Goal: Task Accomplishment & Management: Use online tool/utility

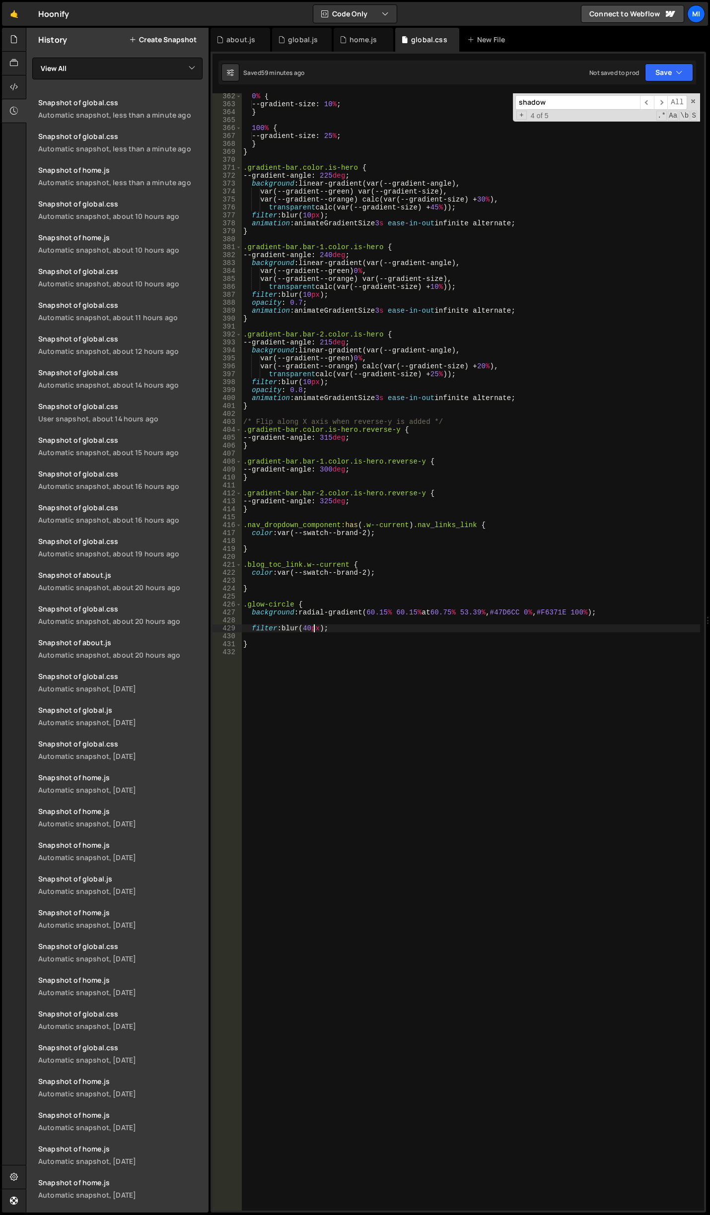
scroll to position [2939, 0]
click at [358, 33] on div "home.js" at bounding box center [363, 40] width 60 height 24
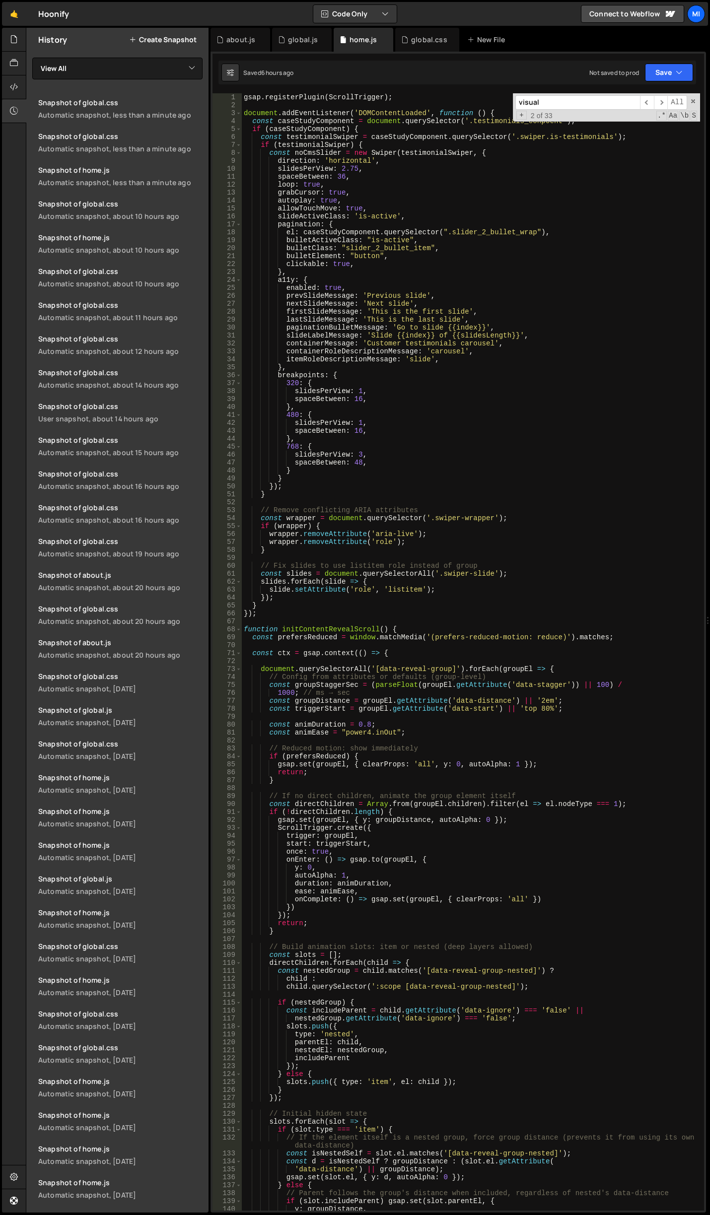
scroll to position [0, 0]
click at [488, 339] on div "gsap . registerPlugin ( ScrollTrigger ) ; document . addEventListener ( 'DOMCon…" at bounding box center [471, 659] width 458 height 1133
click at [385, 204] on div "gsap . registerPlugin ( ScrollTrigger ) ; document . addEventListener ( 'DOMCon…" at bounding box center [471, 659] width 458 height 1133
click at [368, 277] on div "gsap . registerPlugin ( ScrollTrigger ) ; document . addEventListener ( 'DOMCon…" at bounding box center [471, 659] width 458 height 1133
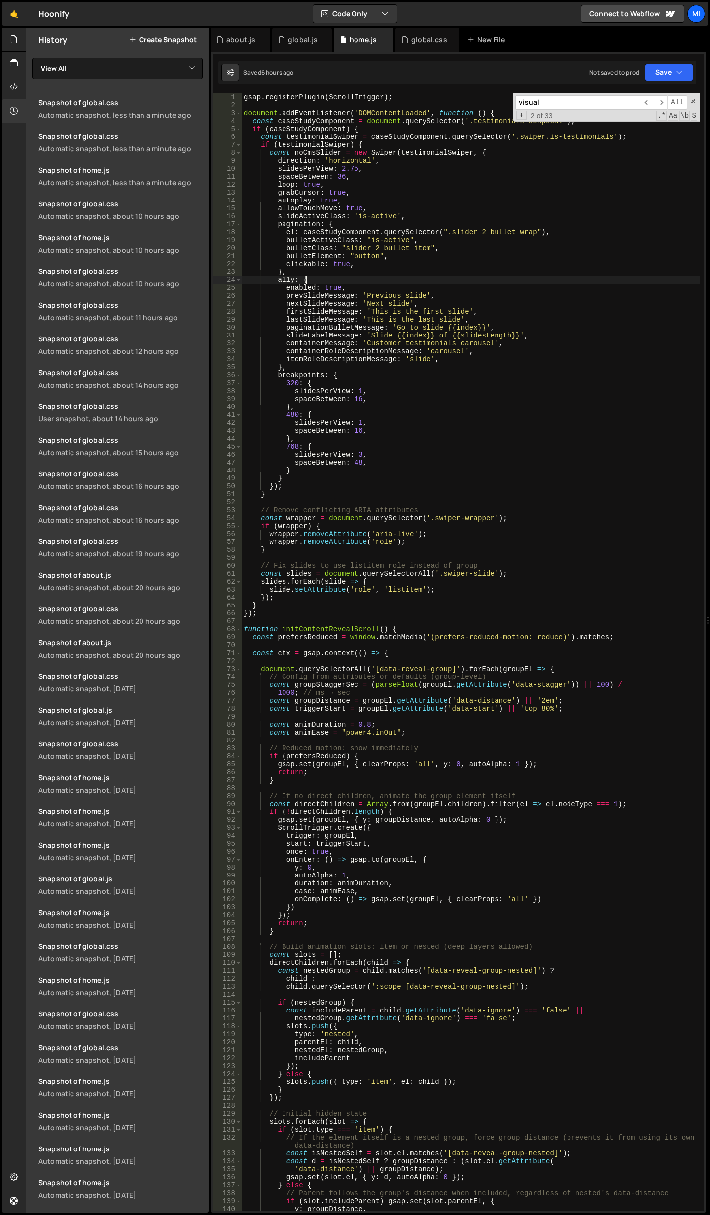
scroll to position [0, 4]
click at [365, 188] on div "gsap . registerPlugin ( ScrollTrigger ) ; document . addEventListener ( 'DOMCon…" at bounding box center [471, 659] width 458 height 1133
drag, startPoint x: 363, startPoint y: 196, endPoint x: 277, endPoint y: 197, distance: 85.9
click at [277, 197] on div "gsap . registerPlugin ( ScrollTrigger ) ; document . addEventListener ( 'DOMCon…" at bounding box center [471, 659] width 458 height 1133
click at [314, 200] on div "gsap . registerPlugin ( ScrollTrigger ) ; document . addEventListener ( 'DOMCon…" at bounding box center [471, 659] width 458 height 1133
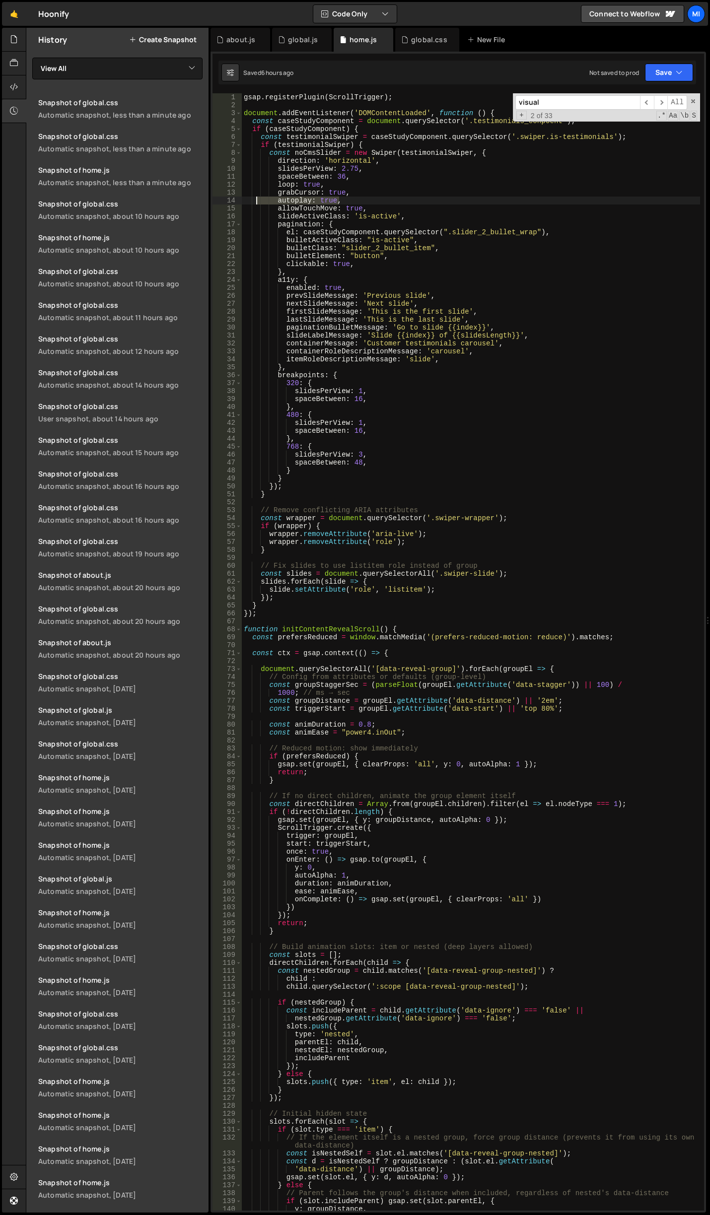
drag, startPoint x: 340, startPoint y: 201, endPoint x: 258, endPoint y: 202, distance: 82.9
click at [258, 202] on div "gsap . registerPlugin ( ScrollTrigger ) ; document . addEventListener ( 'DOMCon…" at bounding box center [471, 659] width 458 height 1133
click at [333, 205] on div "gsap . registerPlugin ( ScrollTrigger ) ; document . addEventListener ( 'DOMCon…" at bounding box center [471, 659] width 458 height 1133
drag, startPoint x: 274, startPoint y: 202, endPoint x: 336, endPoint y: 202, distance: 62.0
click at [336, 202] on div "gsap . registerPlugin ( ScrollTrigger ) ; document . addEventListener ( 'DOMCon…" at bounding box center [471, 659] width 458 height 1133
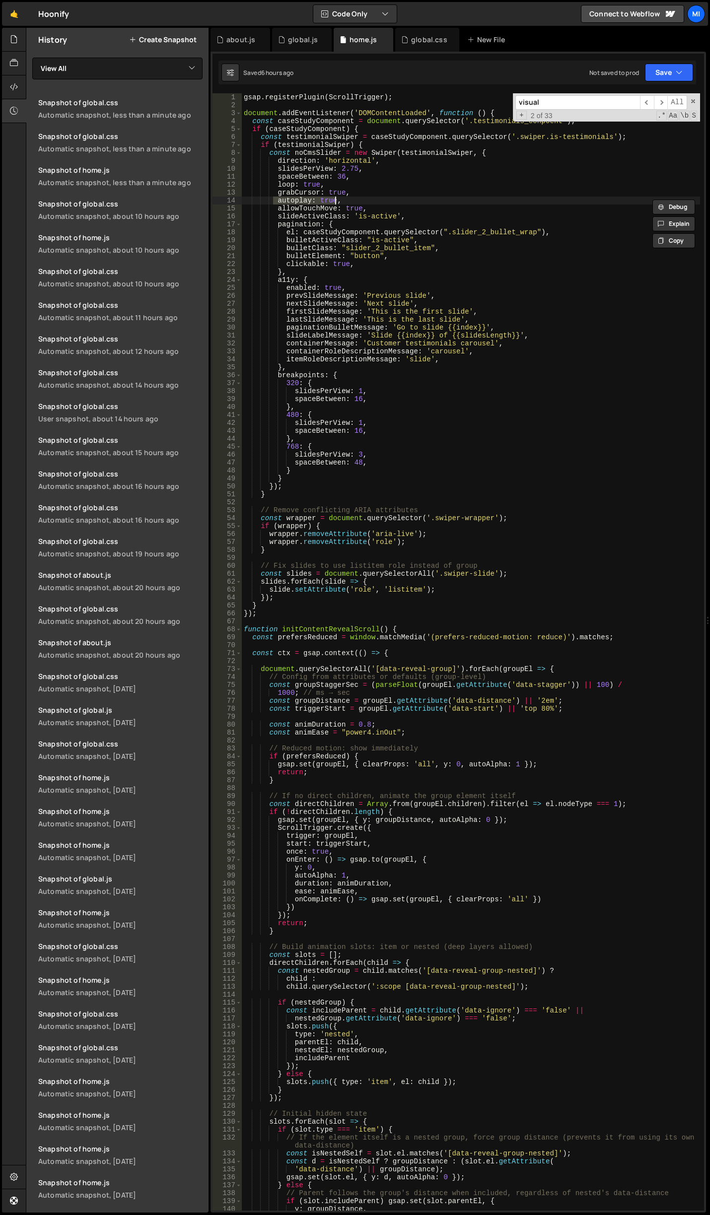
paste textarea "},"
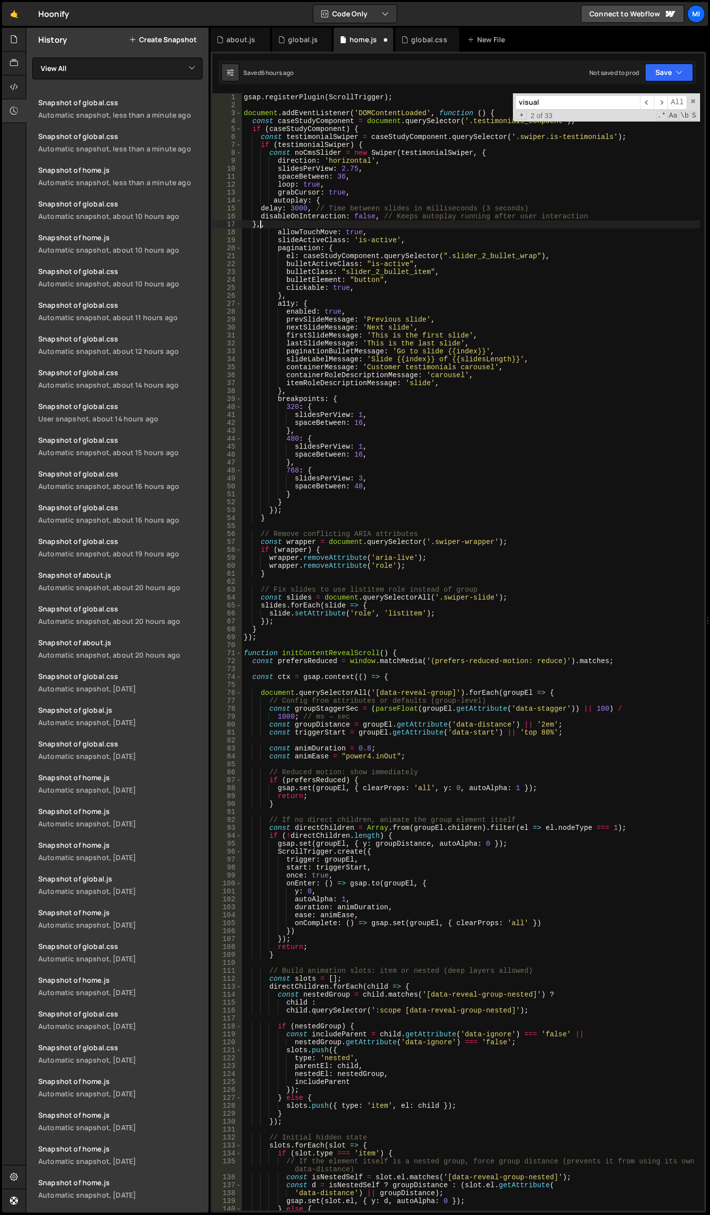
scroll to position [0, 1]
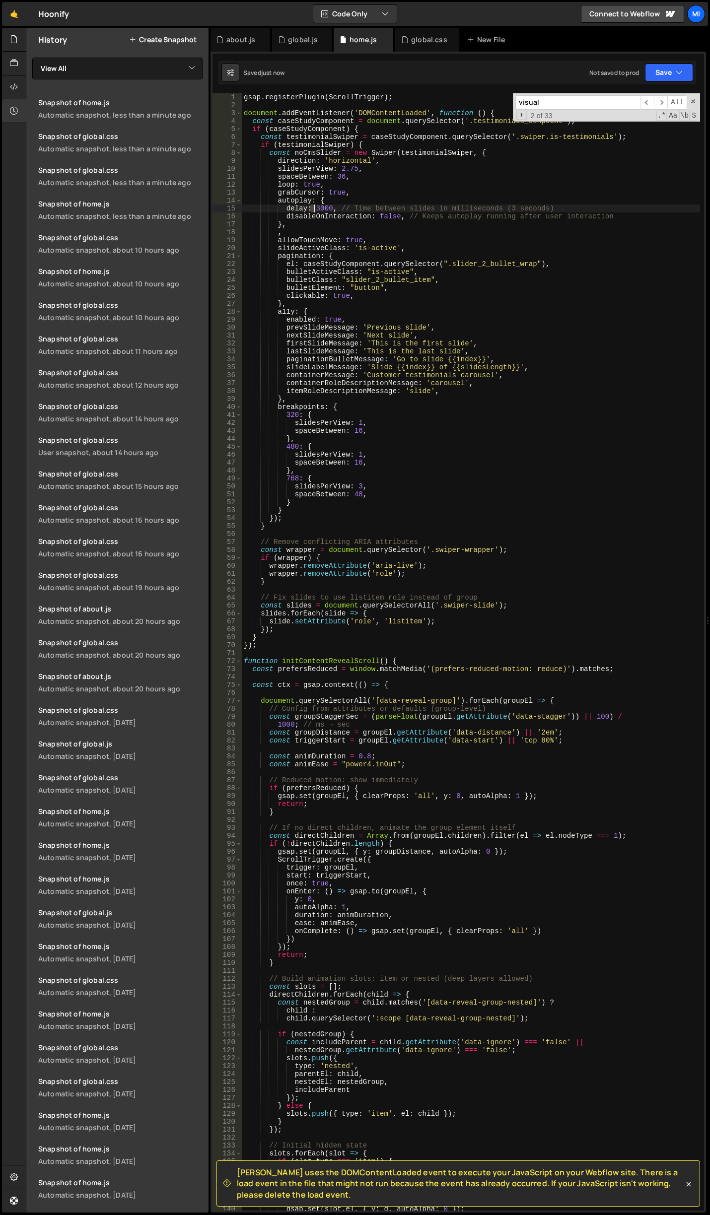
drag, startPoint x: 311, startPoint y: 205, endPoint x: 317, endPoint y: 205, distance: 5.5
click at [317, 205] on div "gsap . registerPlugin ( ScrollTrigger ) ; document . addEventListener ( 'DOMCon…" at bounding box center [471, 659] width 458 height 1133
click at [320, 205] on div "gsap . registerPlugin ( ScrollTrigger ) ; document . addEventListener ( 'DOMCon…" at bounding box center [471, 651] width 458 height 1117
drag, startPoint x: 320, startPoint y: 205, endPoint x: 314, endPoint y: 205, distance: 5.5
click at [314, 205] on div "gsap . registerPlugin ( ScrollTrigger ) ; document . addEventListener ( 'DOMCon…" at bounding box center [471, 659] width 458 height 1133
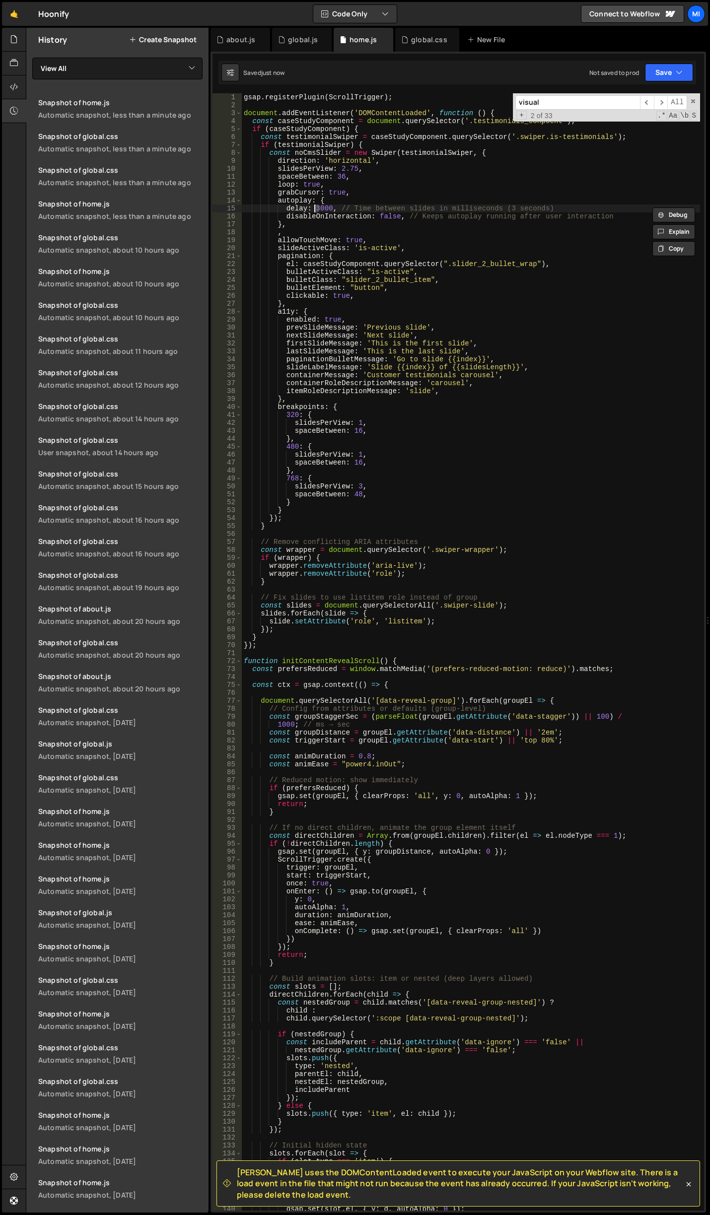
scroll to position [0, 5]
click at [447, 334] on div "gsap . registerPlugin ( ScrollTrigger ) ; document . addEventListener ( 'DOMCon…" at bounding box center [471, 659] width 458 height 1133
click at [328, 228] on div "gsap . registerPlugin ( ScrollTrigger ) ; document . addEventListener ( 'DOMCon…" at bounding box center [471, 659] width 458 height 1133
drag, startPoint x: 286, startPoint y: 231, endPoint x: 261, endPoint y: 230, distance: 25.3
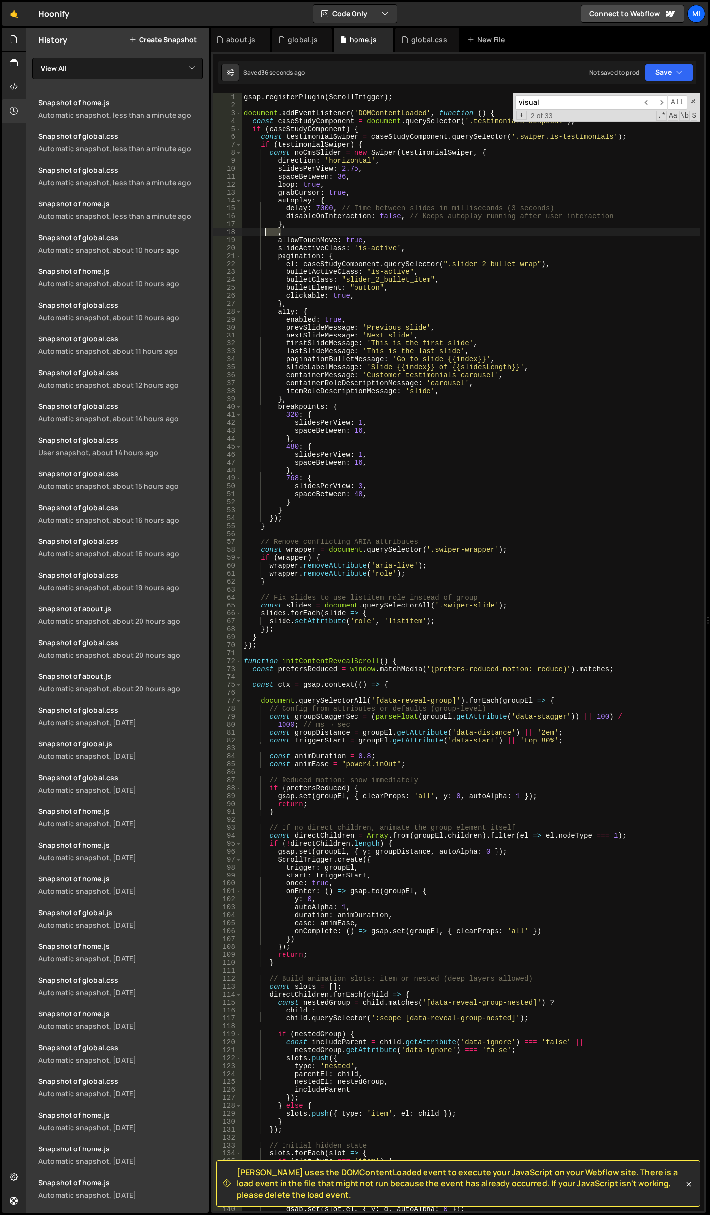
click at [263, 231] on div "gsap . registerPlugin ( ScrollTrigger ) ; document . addEventListener ( 'DOMCon…" at bounding box center [471, 659] width 458 height 1133
type textarea ","
